Goal: Unclear

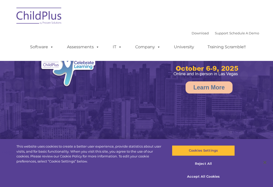
type input ""
select select "MEDIUM"
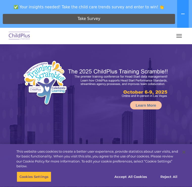
select select "MEDIUM"
click at [181, 39] on button "button" at bounding box center [179, 36] width 11 height 8
